Goal: Transaction & Acquisition: Purchase product/service

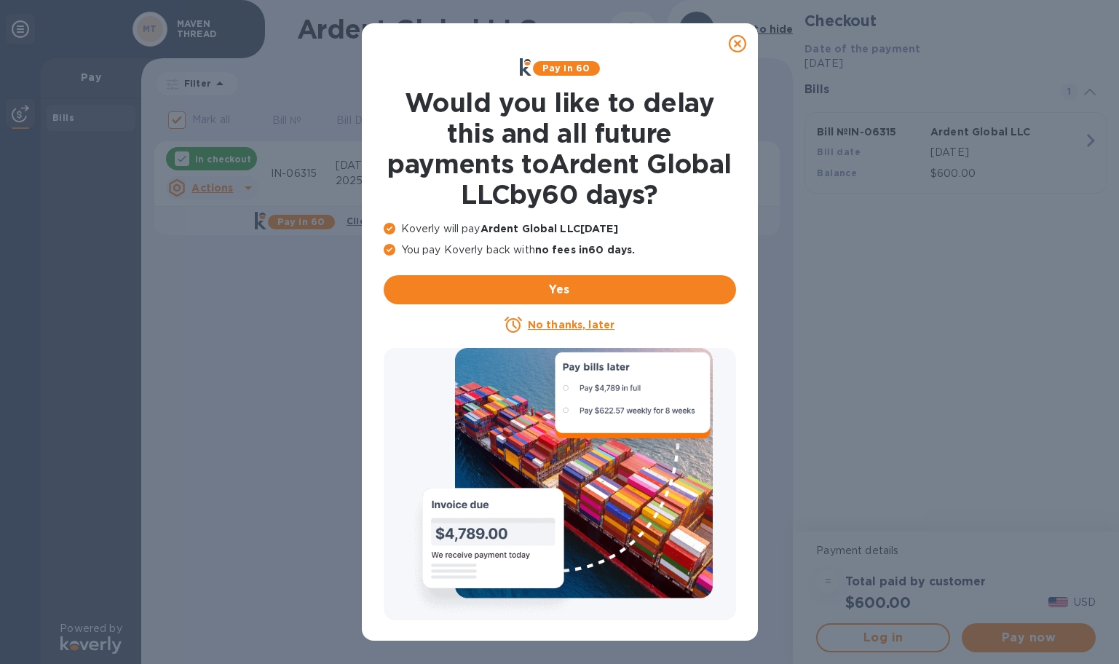
click at [742, 39] on icon at bounding box center [737, 43] width 17 height 17
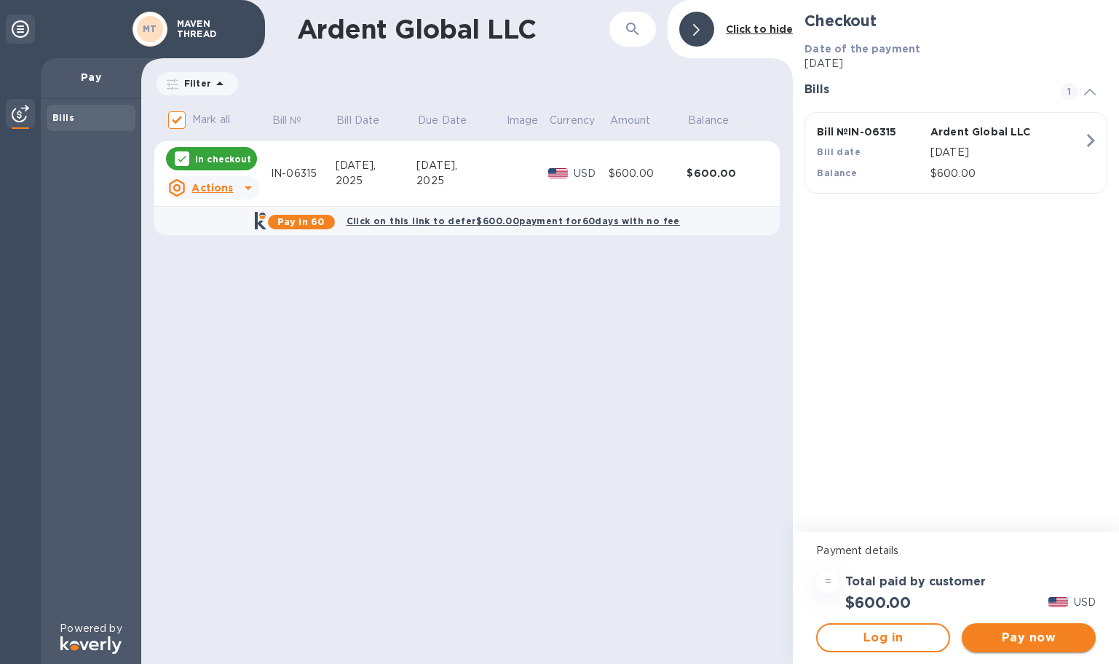
click at [1023, 640] on span "Pay now" at bounding box center [1028, 637] width 111 height 17
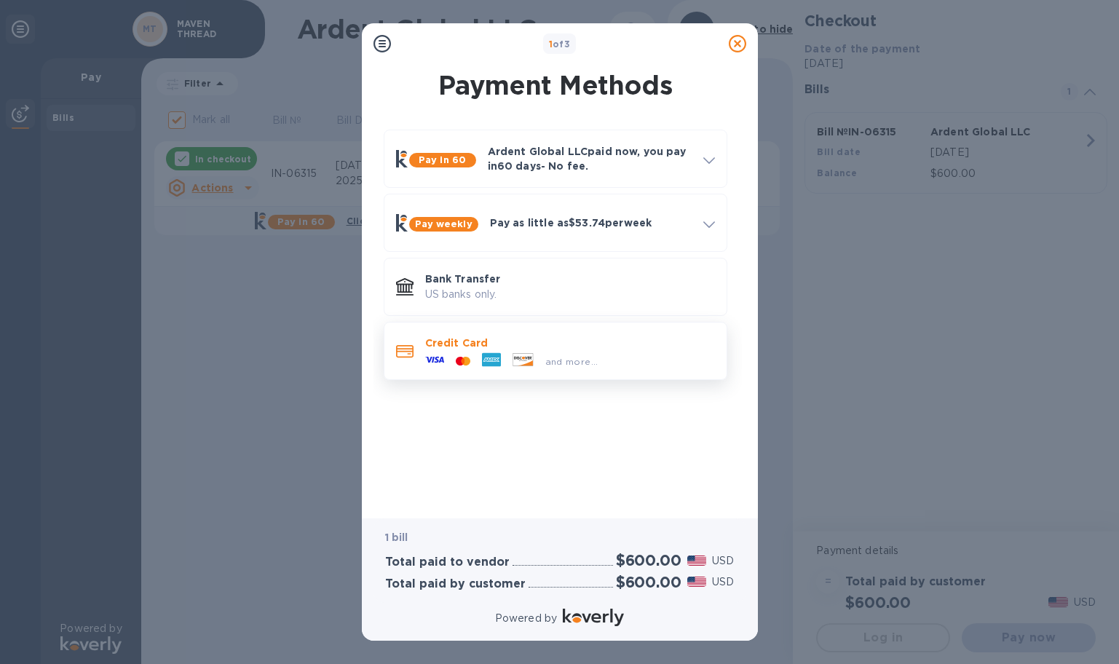
click at [596, 347] on p "Credit Card" at bounding box center [570, 343] width 290 height 15
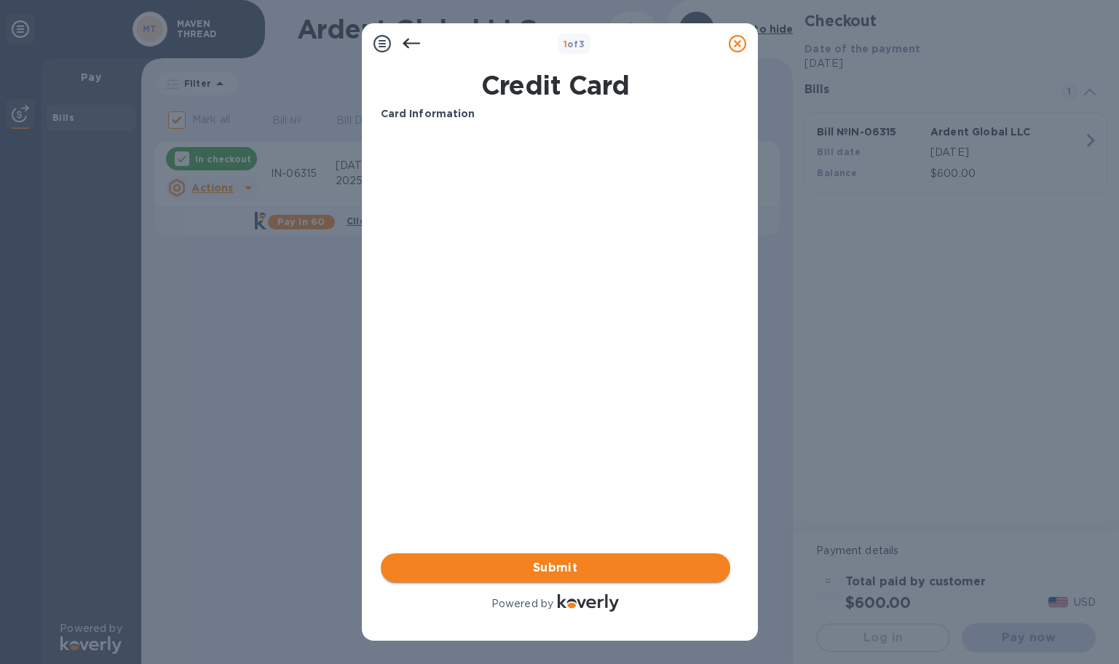
click at [547, 561] on span "Submit" at bounding box center [555, 567] width 326 height 17
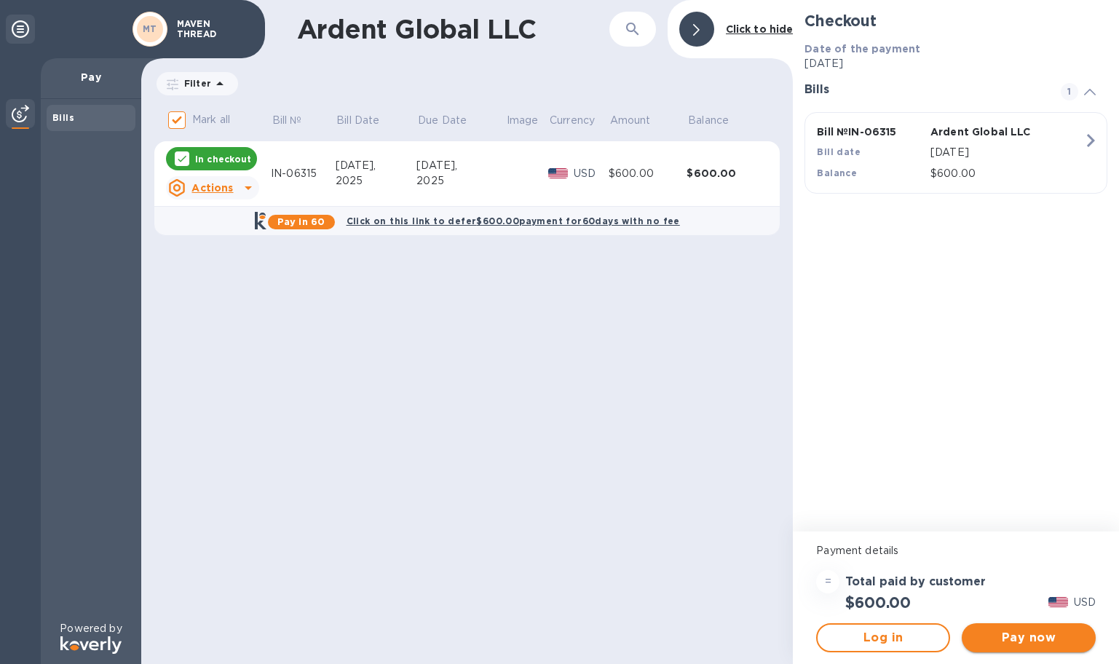
click at [1000, 636] on span "Pay now" at bounding box center [1028, 637] width 111 height 17
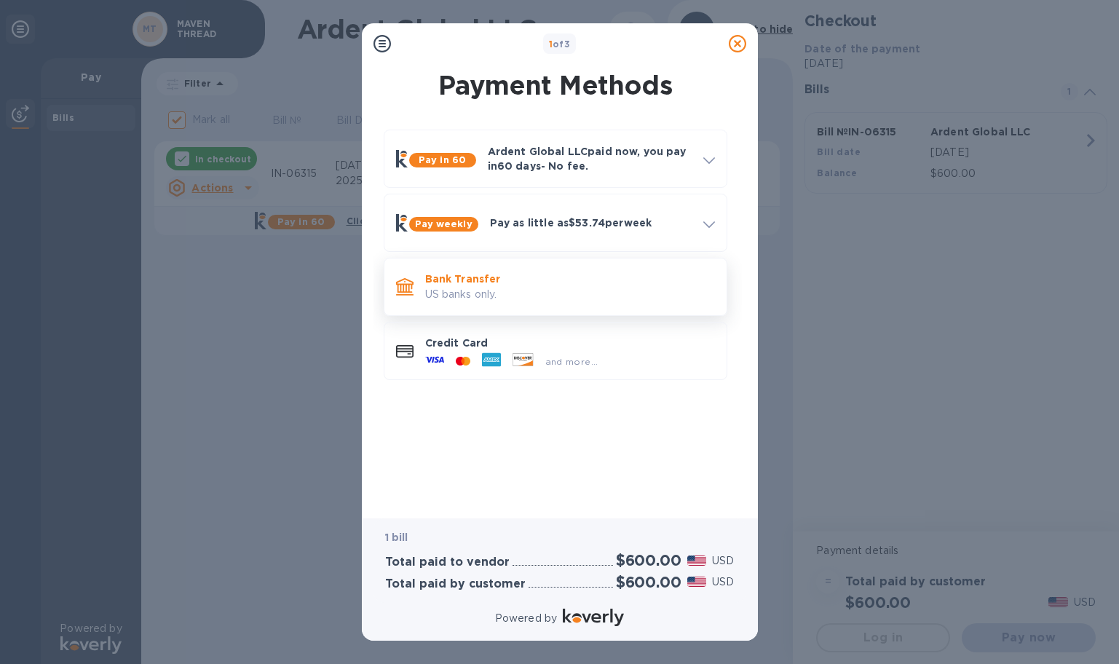
click at [582, 299] on p "US banks only." at bounding box center [570, 294] width 290 height 15
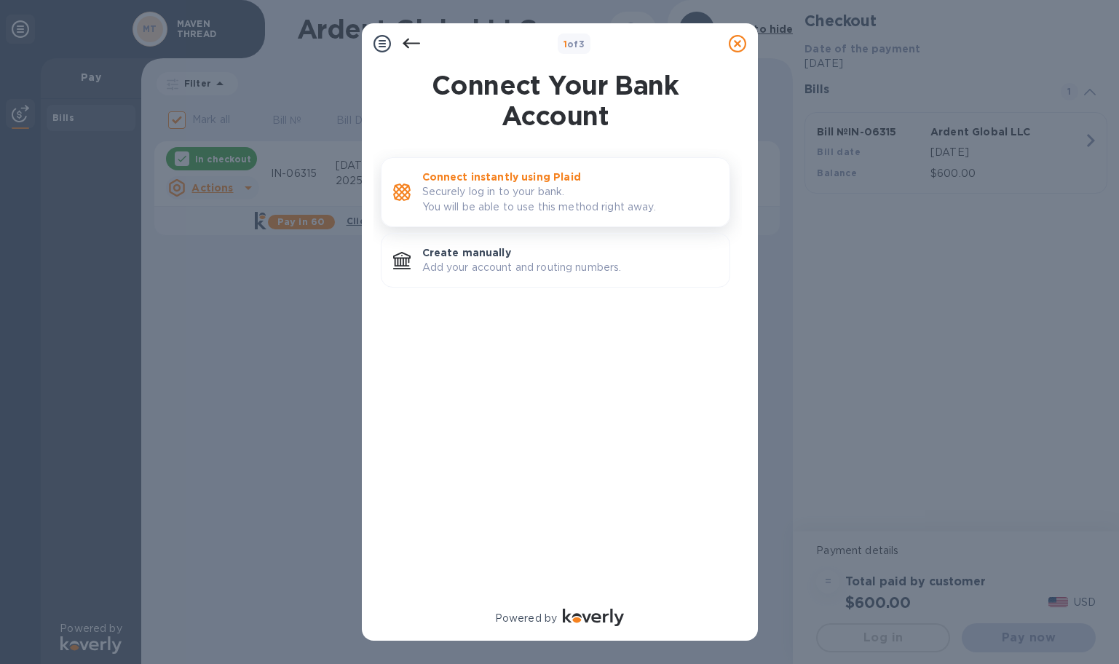
click at [580, 200] on p "Securely log in to your bank. You will be able to use this method right away." at bounding box center [570, 199] width 296 height 31
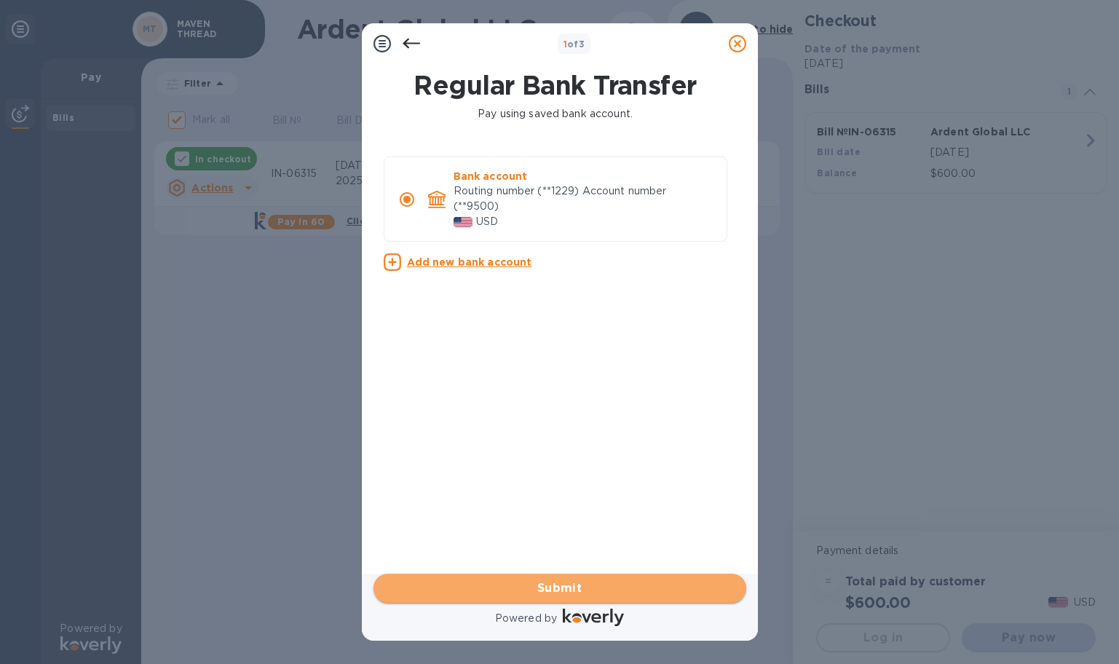
click at [580, 591] on span "Submit" at bounding box center [559, 588] width 349 height 17
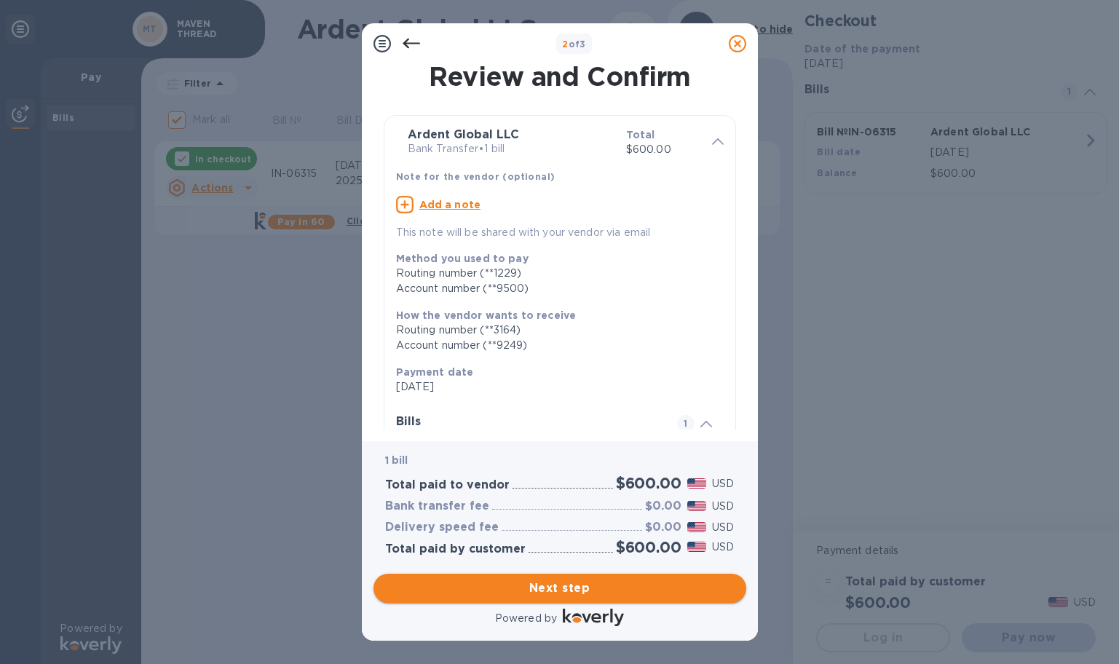
click at [596, 593] on span "Next step" at bounding box center [559, 588] width 349 height 17
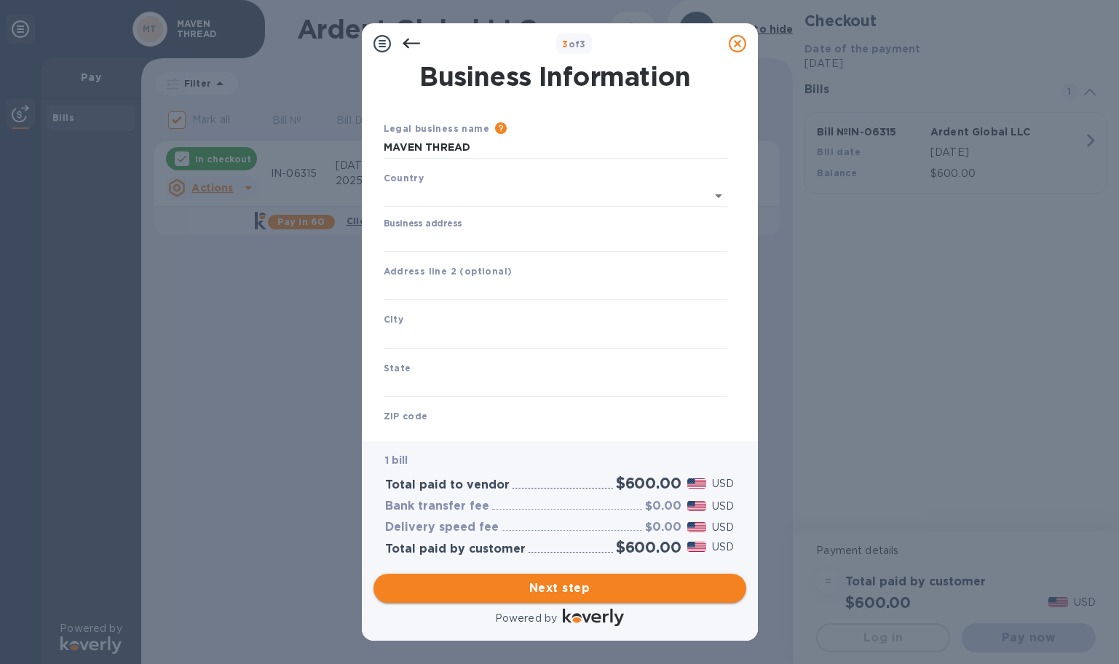
type input "[GEOGRAPHIC_DATA]"
click at [454, 240] on input "Business address" at bounding box center [556, 238] width 344 height 22
drag, startPoint x: 483, startPoint y: 143, endPoint x: 297, endPoint y: 141, distance: 185.7
click at [297, 141] on div "3 of 3 Business Information Legal business name Please provide the legal name t…" at bounding box center [559, 332] width 1119 height 664
type input "a"
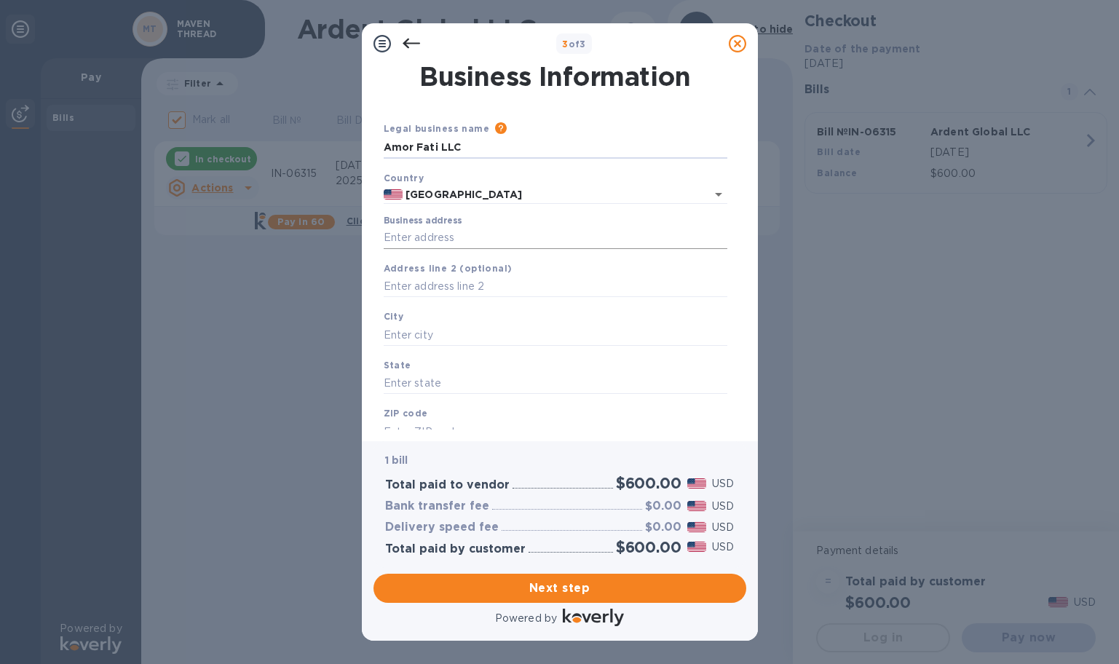
type input "Amor Fati LLC"
click at [432, 245] on input "Business address" at bounding box center [556, 238] width 344 height 22
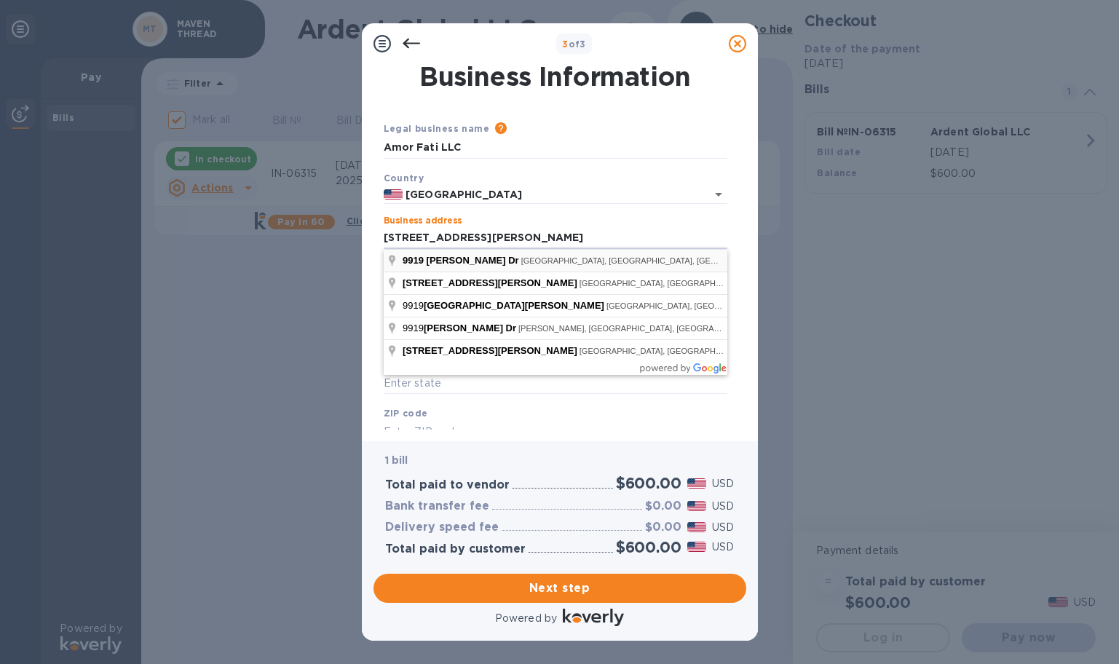
type input "[STREET_ADDRESS][PERSON_NAME]"
type input "[GEOGRAPHIC_DATA]"
type input "KS"
type input "66212"
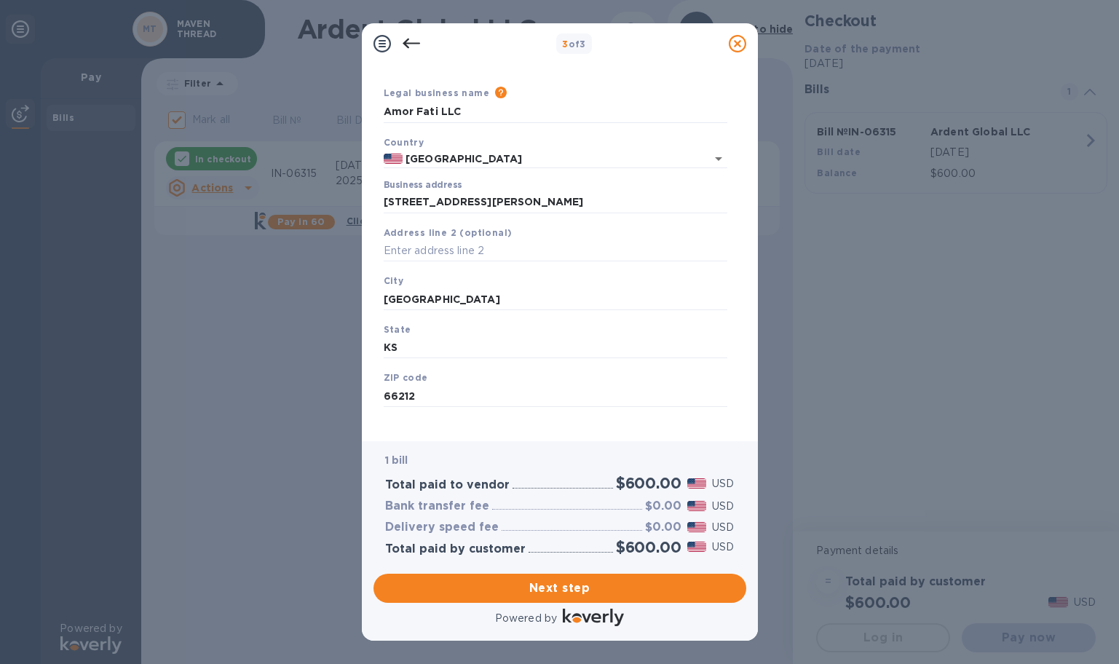
scroll to position [48, 0]
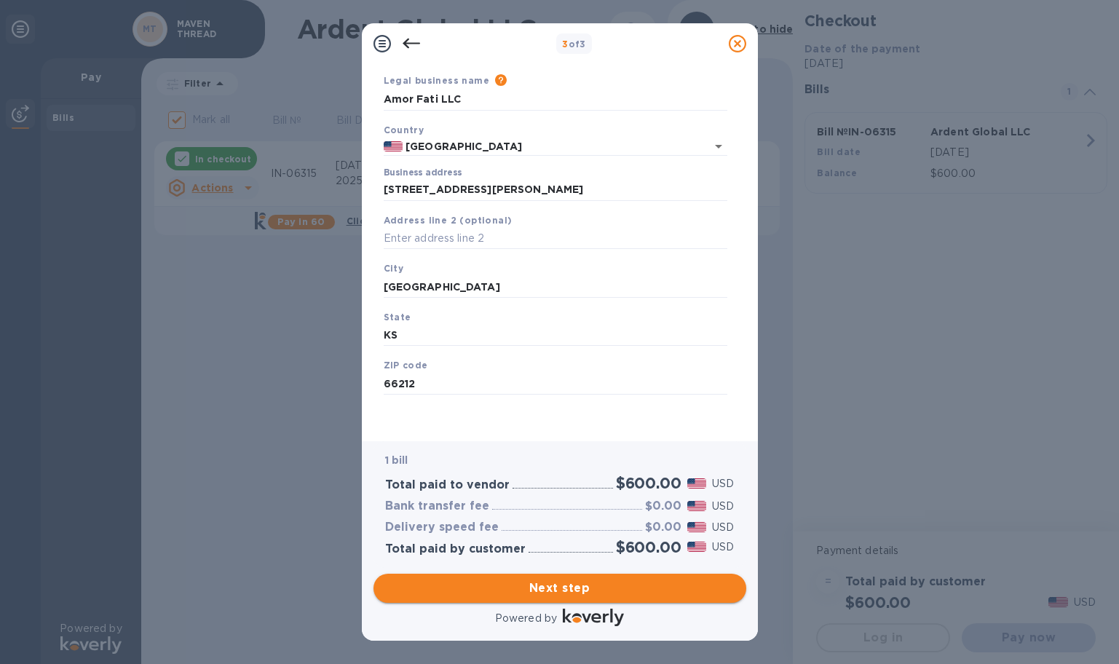
click at [564, 580] on span "Next step" at bounding box center [559, 588] width 349 height 17
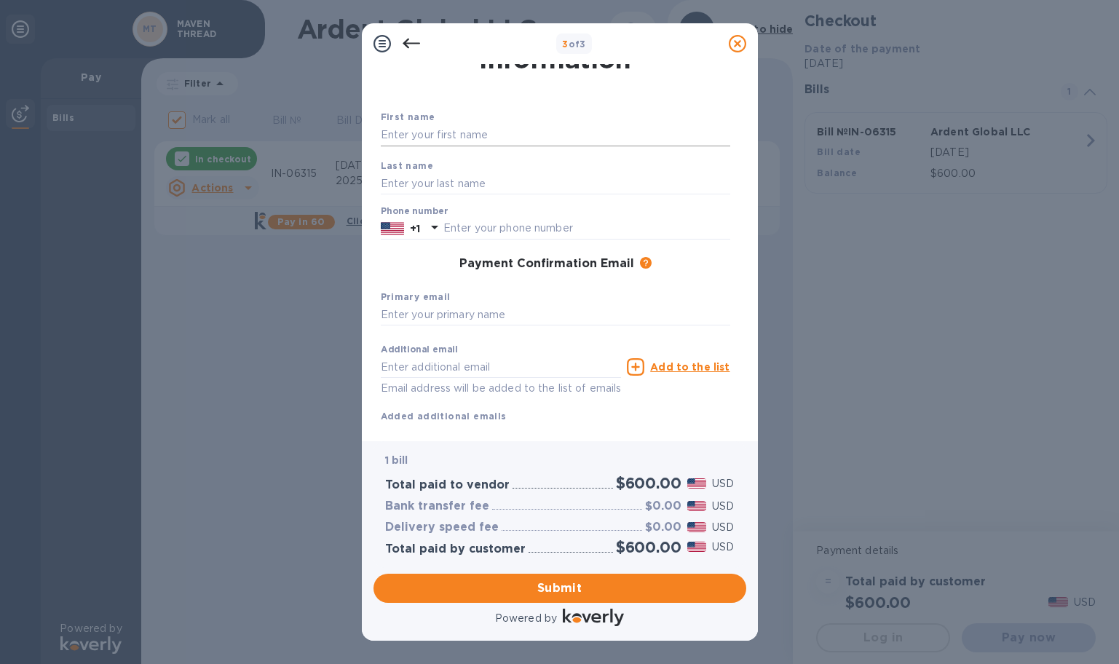
click at [469, 132] on input "text" at bounding box center [555, 135] width 349 height 22
type input "[PERSON_NAME]"
type input "Nulik"
type input "3162505263"
type input "[EMAIL_ADDRESS][DOMAIN_NAME]"
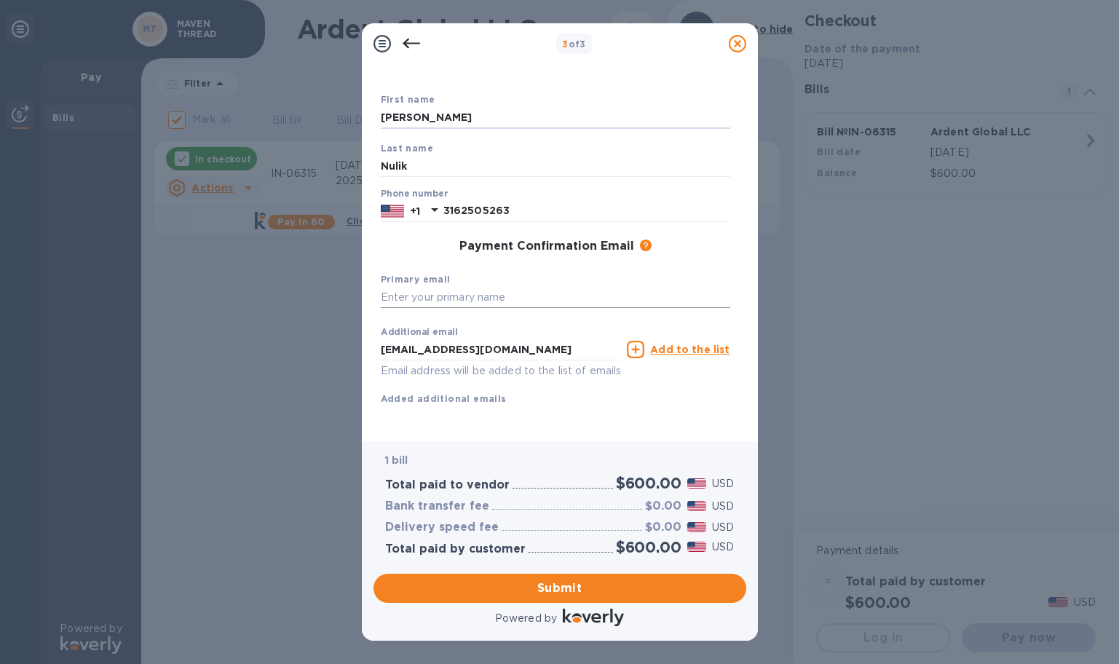
scroll to position [82, 0]
drag, startPoint x: 529, startPoint y: 332, endPoint x: 371, endPoint y: 330, distance: 158.0
click at [371, 331] on div "Payment Contact Information First name [PERSON_NAME] Last name [PERSON_NAME] Ph…" at bounding box center [560, 252] width 396 height 377
click at [421, 287] on input "text" at bounding box center [555, 298] width 349 height 22
type input "[PERSON_NAME][EMAIL_ADDRESS][DOMAIN_NAME]"
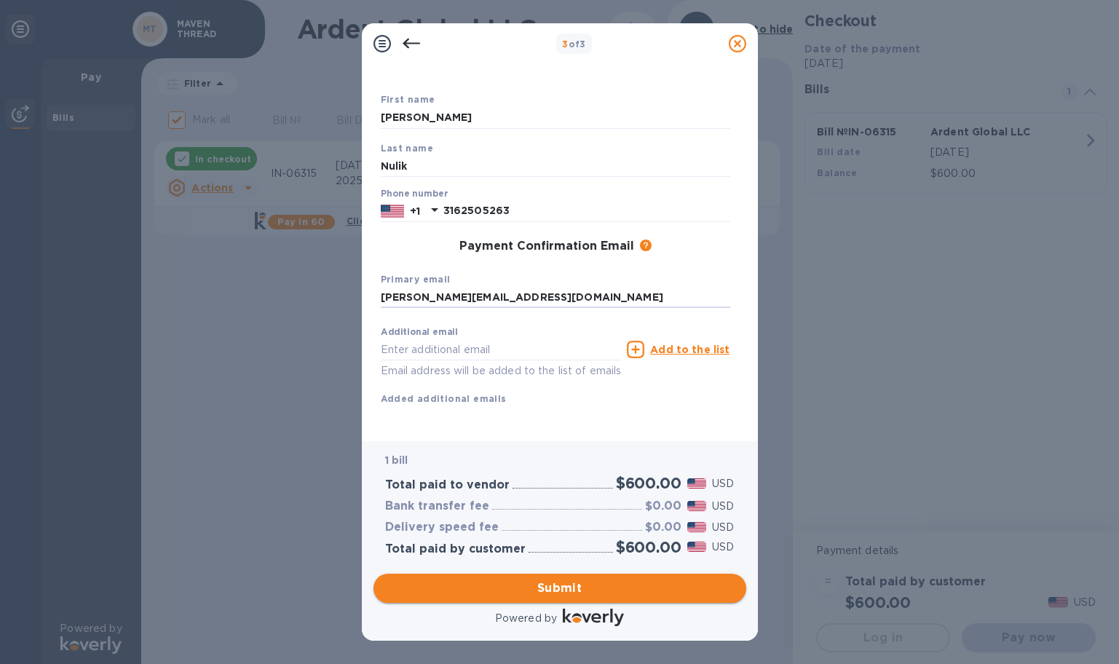
click at [561, 585] on span "Submit" at bounding box center [559, 588] width 349 height 17
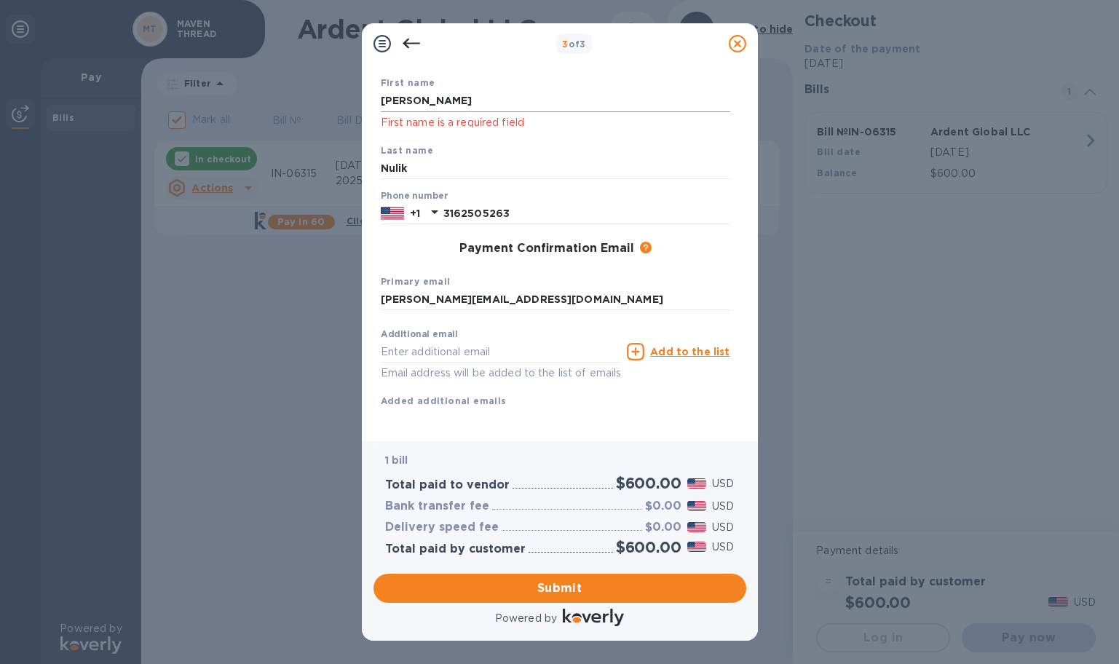
click at [459, 101] on input "[PERSON_NAME]" at bounding box center [555, 101] width 349 height 22
click at [646, 134] on div "First name [PERSON_NAME] First name is a required field" at bounding box center [555, 103] width 361 height 68
drag, startPoint x: 470, startPoint y: 107, endPoint x: 296, endPoint y: 106, distance: 174.7
click at [296, 106] on div "3 of 3 Payment Contact Information First name [PERSON_NAME] First name is a req…" at bounding box center [559, 332] width 1119 height 664
type input "[PERSON_NAME]"
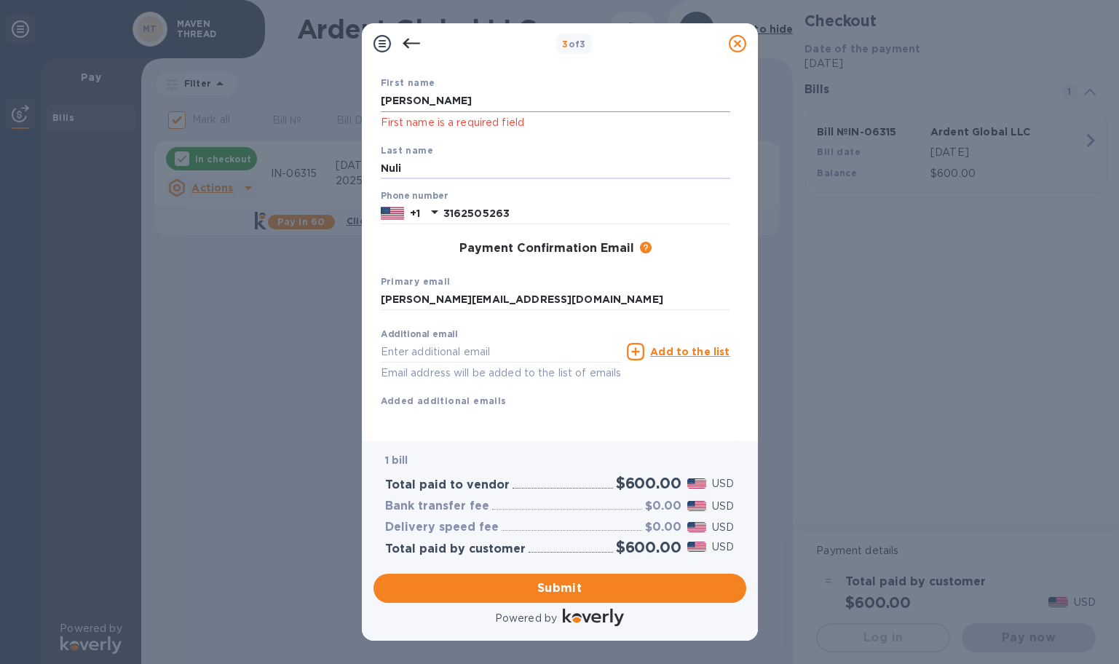
type input "Nulik"
click at [671, 209] on input "3162505263" at bounding box center [586, 213] width 287 height 22
drag, startPoint x: 560, startPoint y: 209, endPoint x: 435, endPoint y: 202, distance: 125.4
click at [433, 203] on div "[PHONE_NUMBER]" at bounding box center [555, 213] width 349 height 22
type input "3162505263"
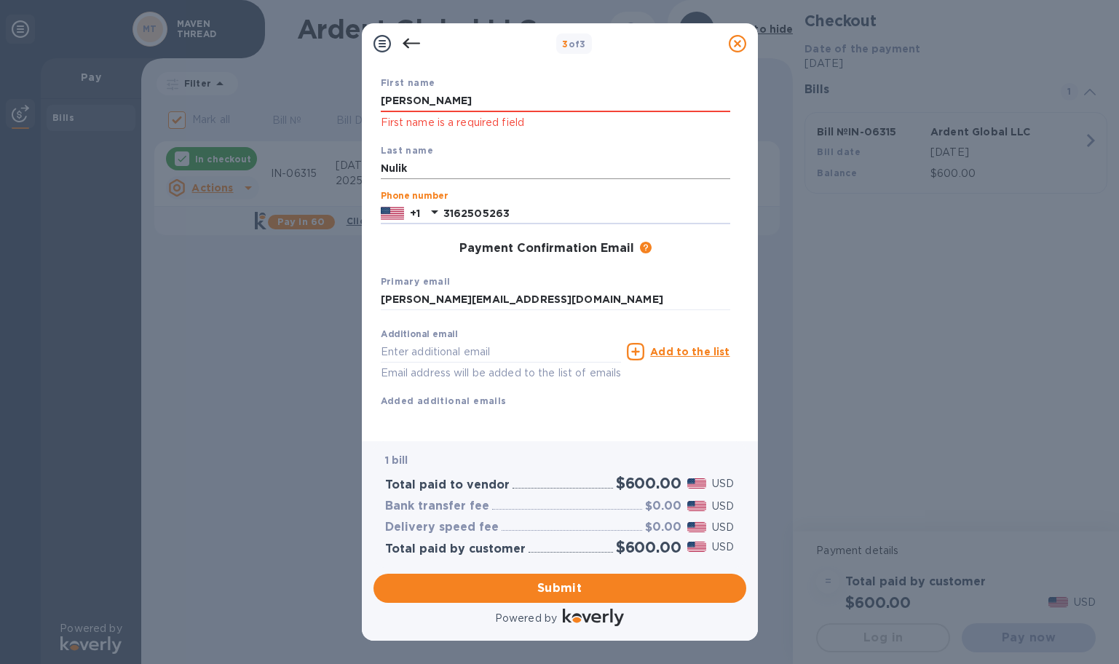
click at [526, 158] on input "Nulik" at bounding box center [555, 169] width 349 height 22
click at [665, 396] on div "Additional email Email address will be added to the list of emails Add to the l…" at bounding box center [555, 365] width 349 height 87
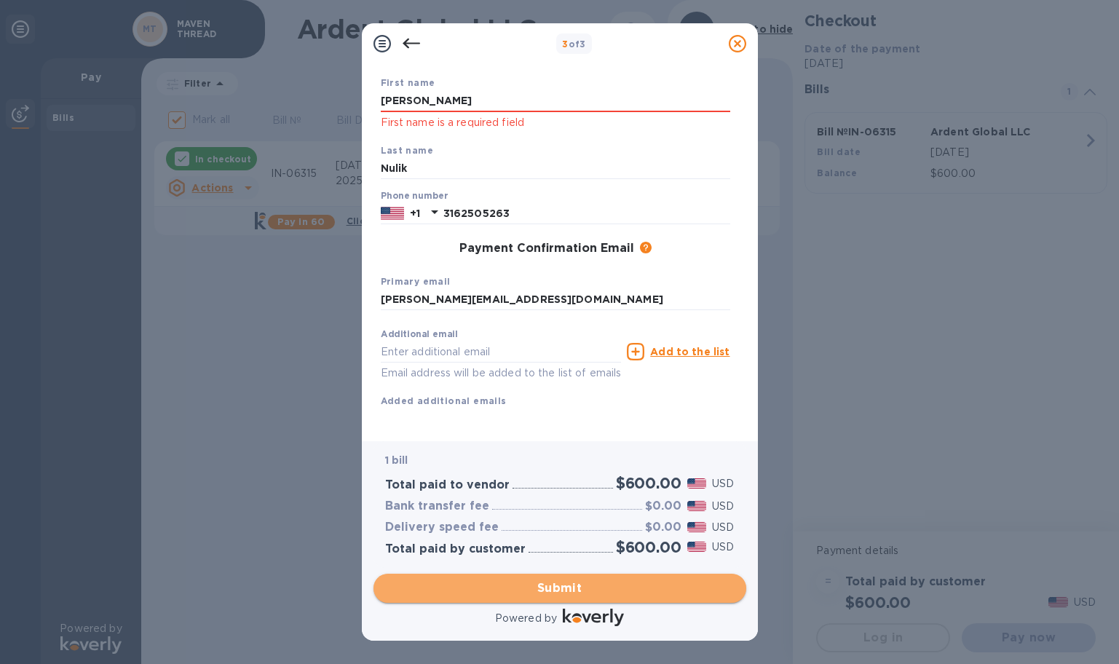
click at [603, 587] on span "Submit" at bounding box center [559, 588] width 349 height 17
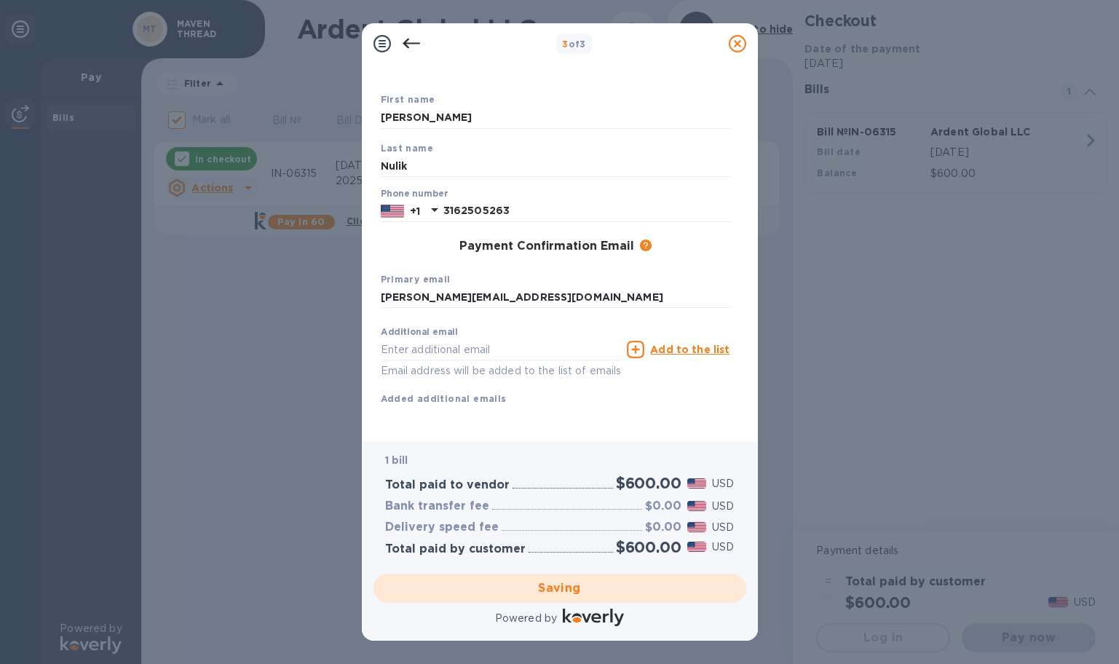
checkbox input "false"
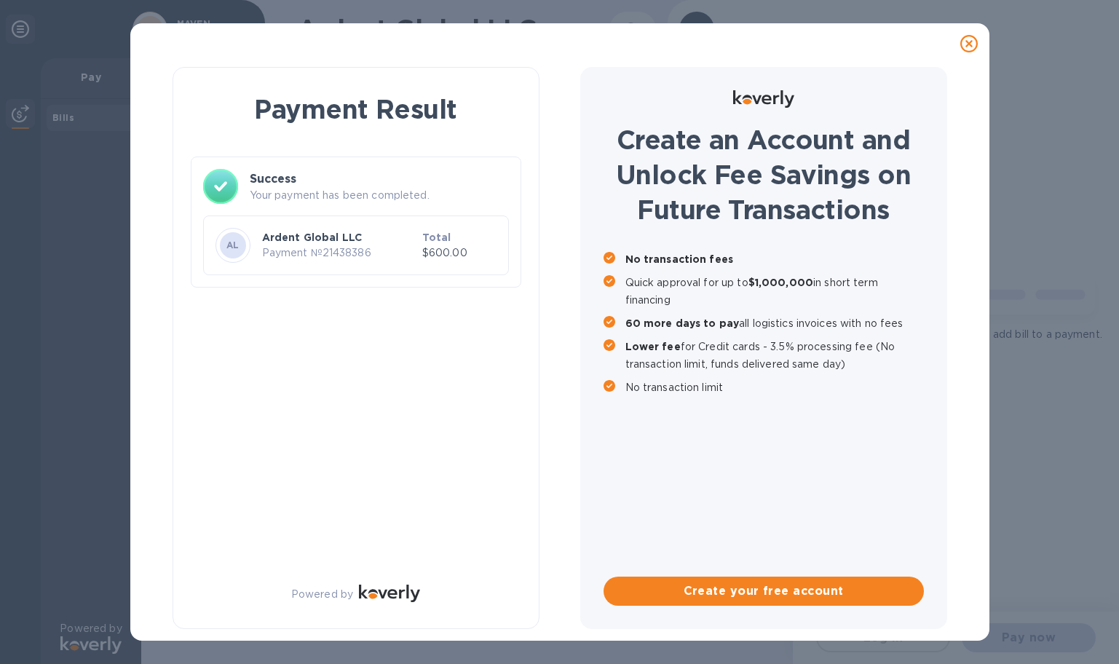
scroll to position [0, 0]
